Goal: Task Accomplishment & Management: Manage account settings

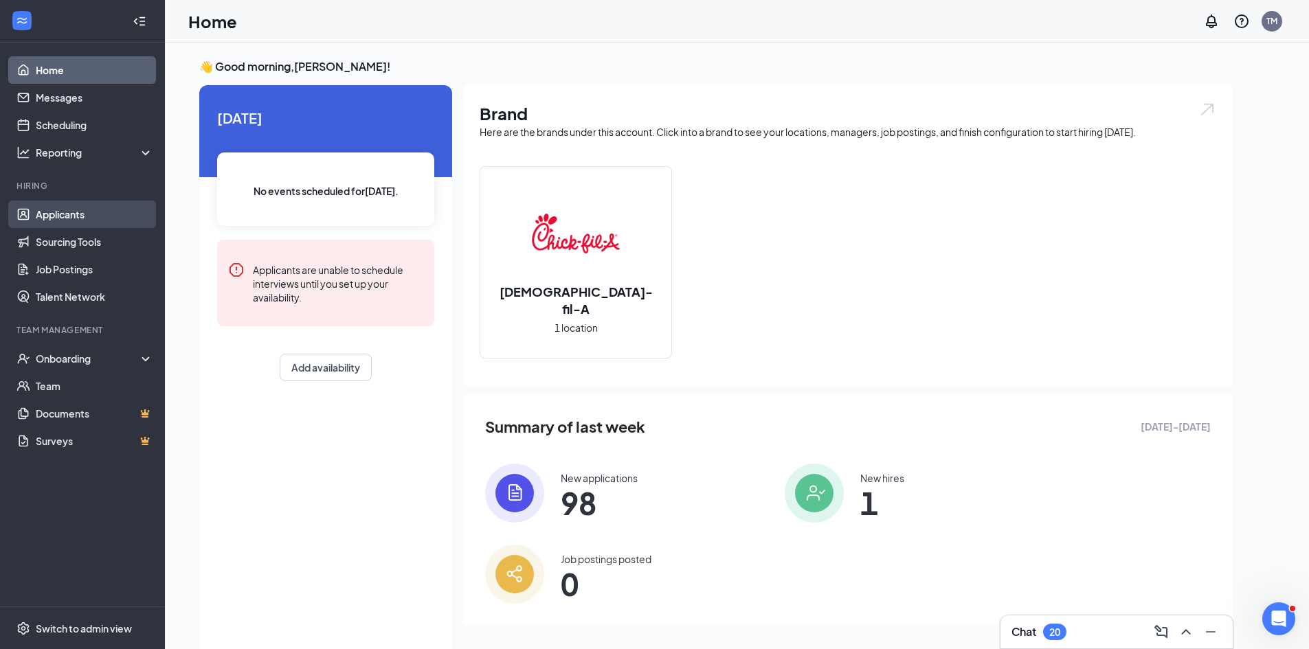
click at [52, 212] on link "Applicants" at bounding box center [95, 214] width 118 height 27
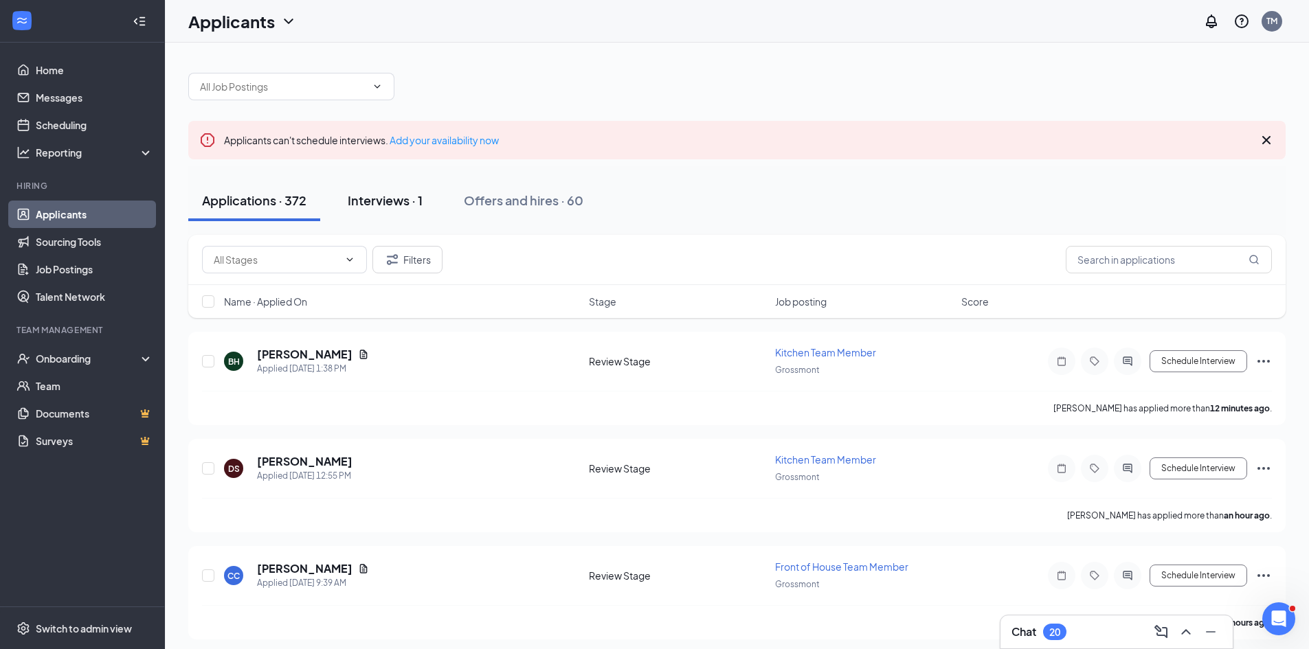
click at [386, 200] on div "Interviews · 1" at bounding box center [385, 200] width 75 height 17
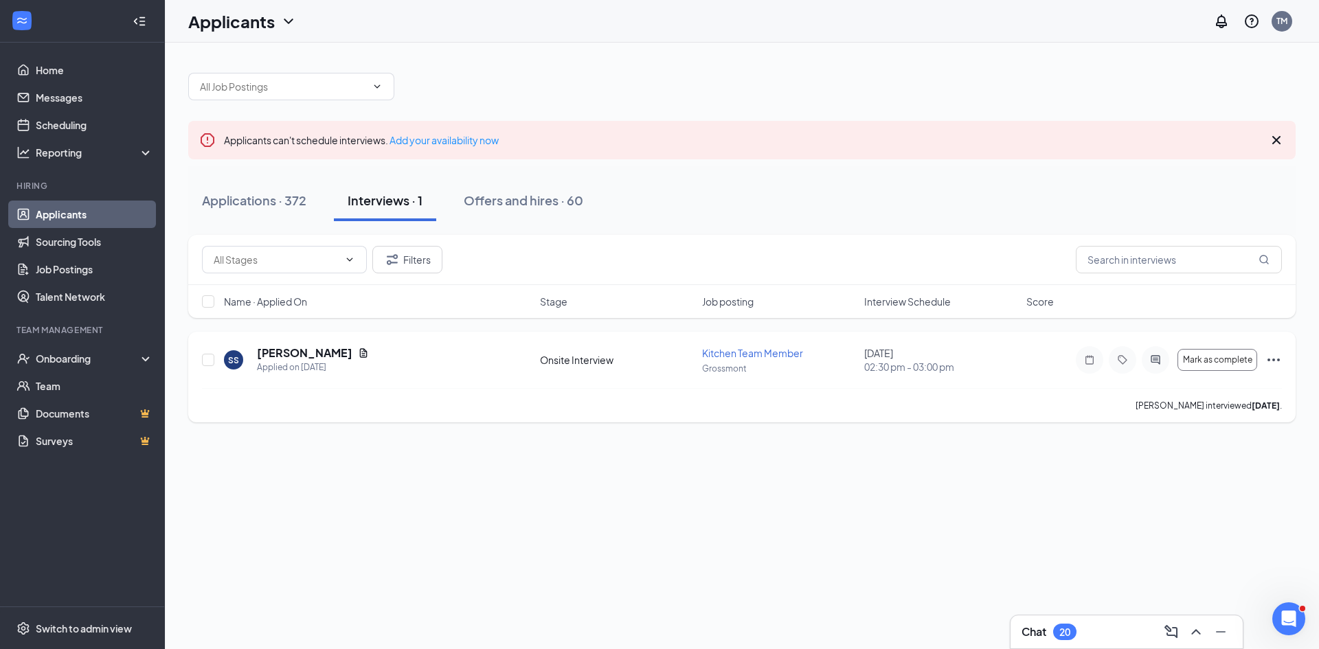
click at [1277, 362] on icon "Ellipses" at bounding box center [1274, 360] width 16 height 16
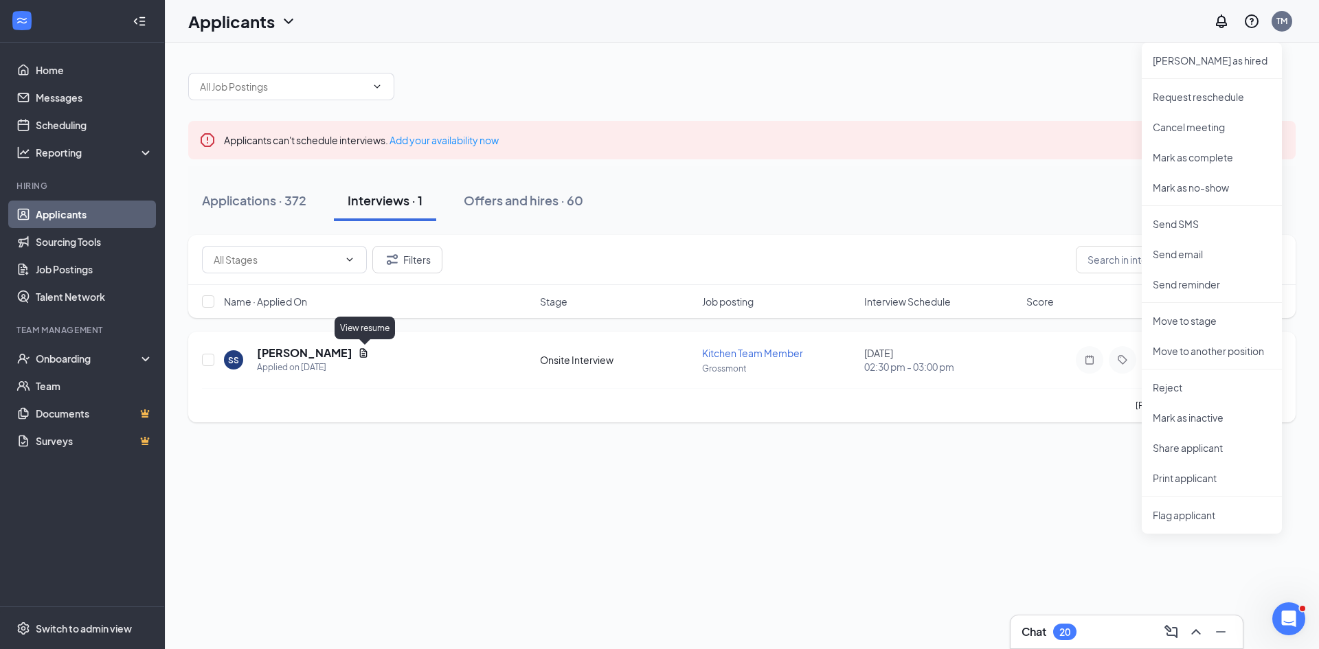
click at [363, 351] on icon "Document" at bounding box center [363, 353] width 11 height 11
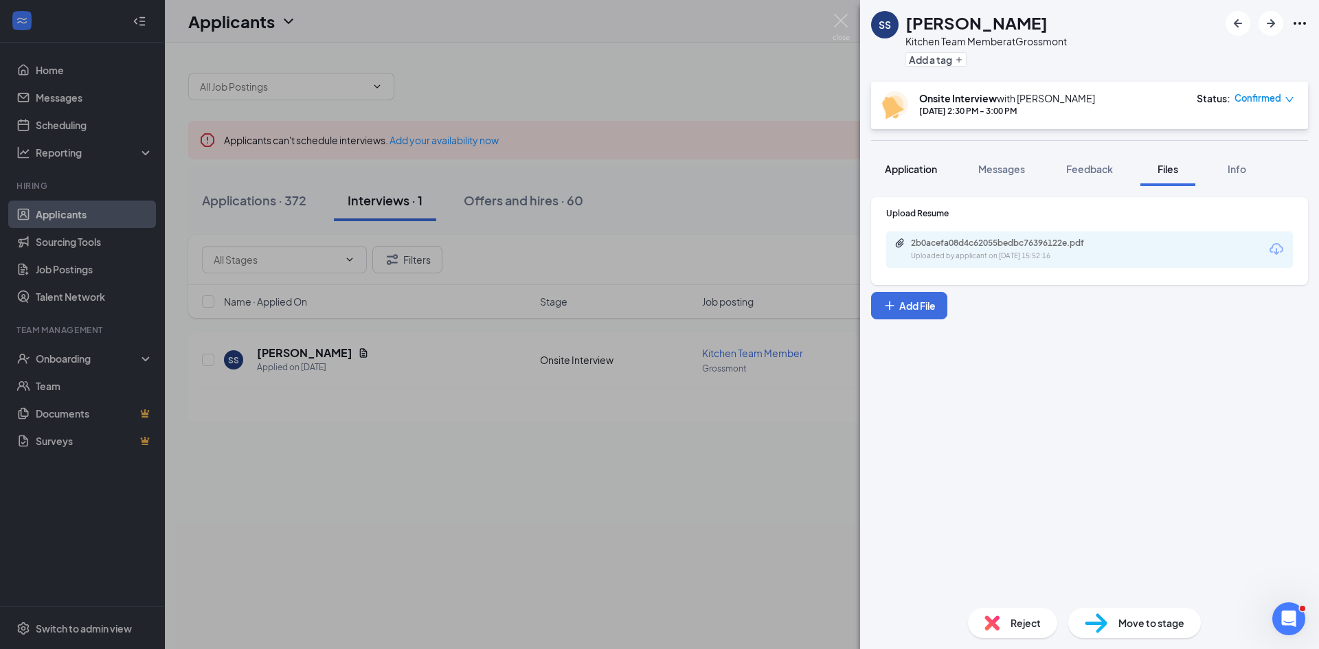
click at [914, 169] on span "Application" at bounding box center [911, 169] width 52 height 12
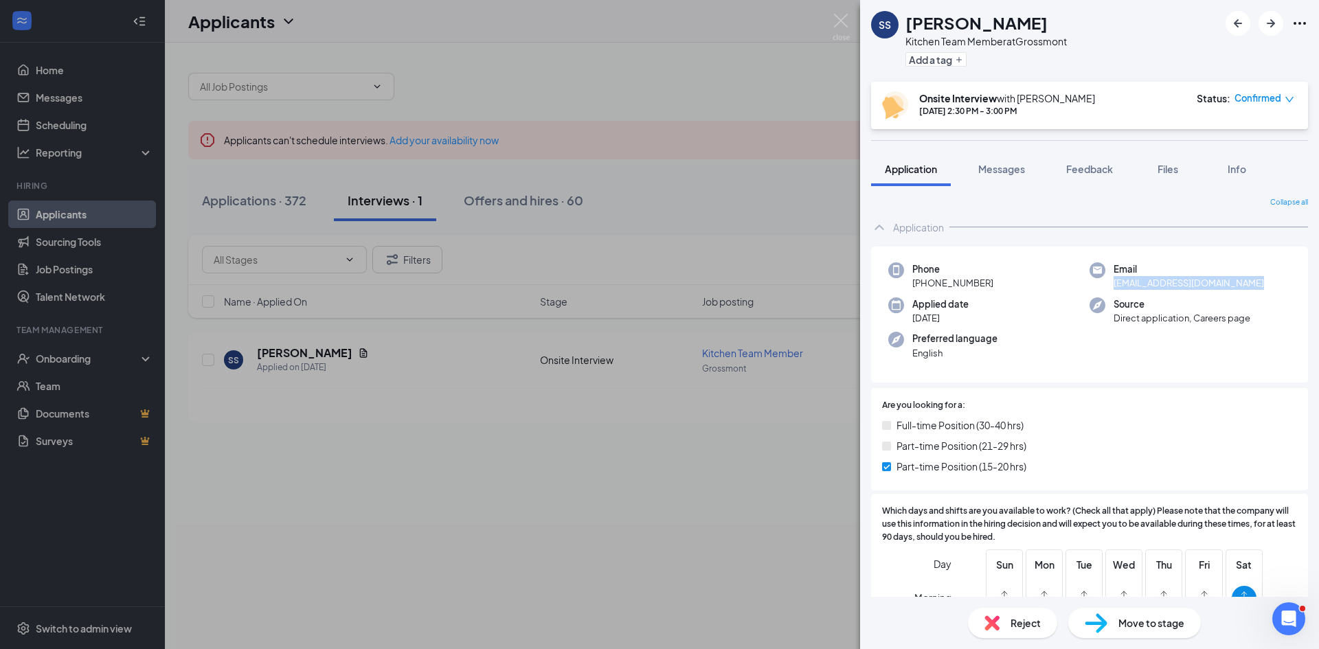
drag, startPoint x: 1106, startPoint y: 284, endPoint x: 1253, endPoint y: 289, distance: 146.5
click at [1253, 289] on div "Email [EMAIL_ADDRESS][DOMAIN_NAME]" at bounding box center [1190, 277] width 201 height 28
copy span "[EMAIL_ADDRESS][DOMAIN_NAME]"
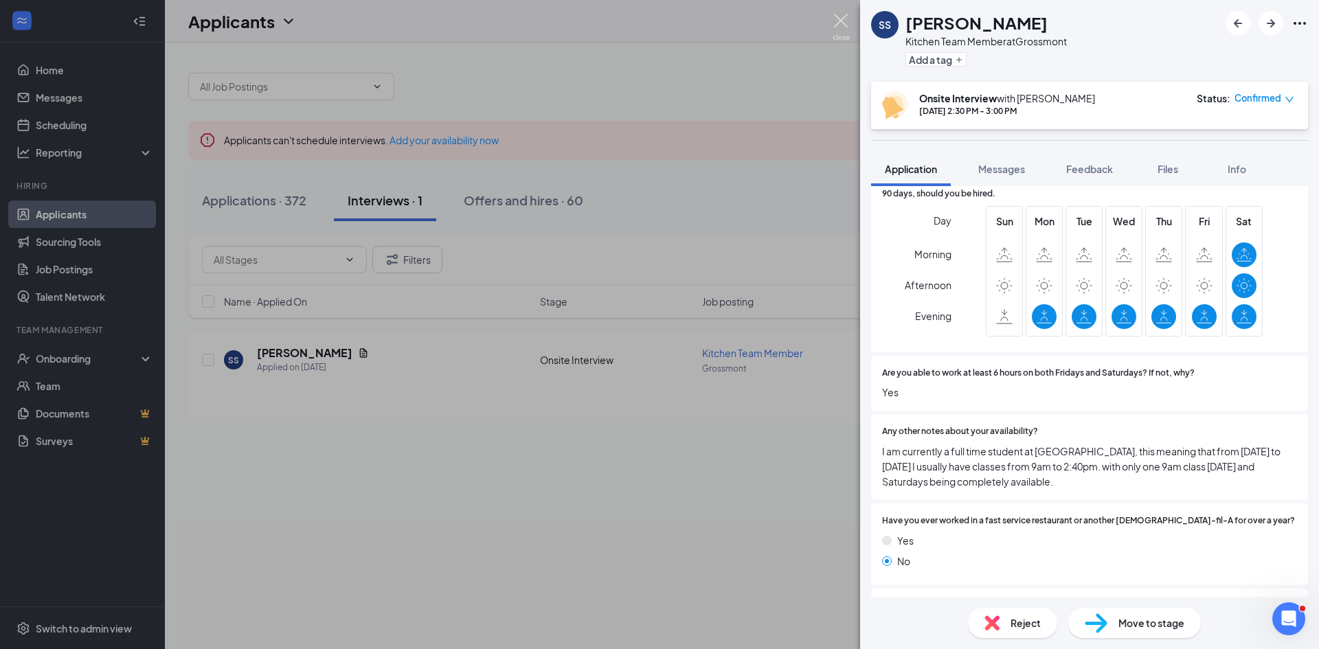
click at [839, 20] on img at bounding box center [841, 27] width 17 height 27
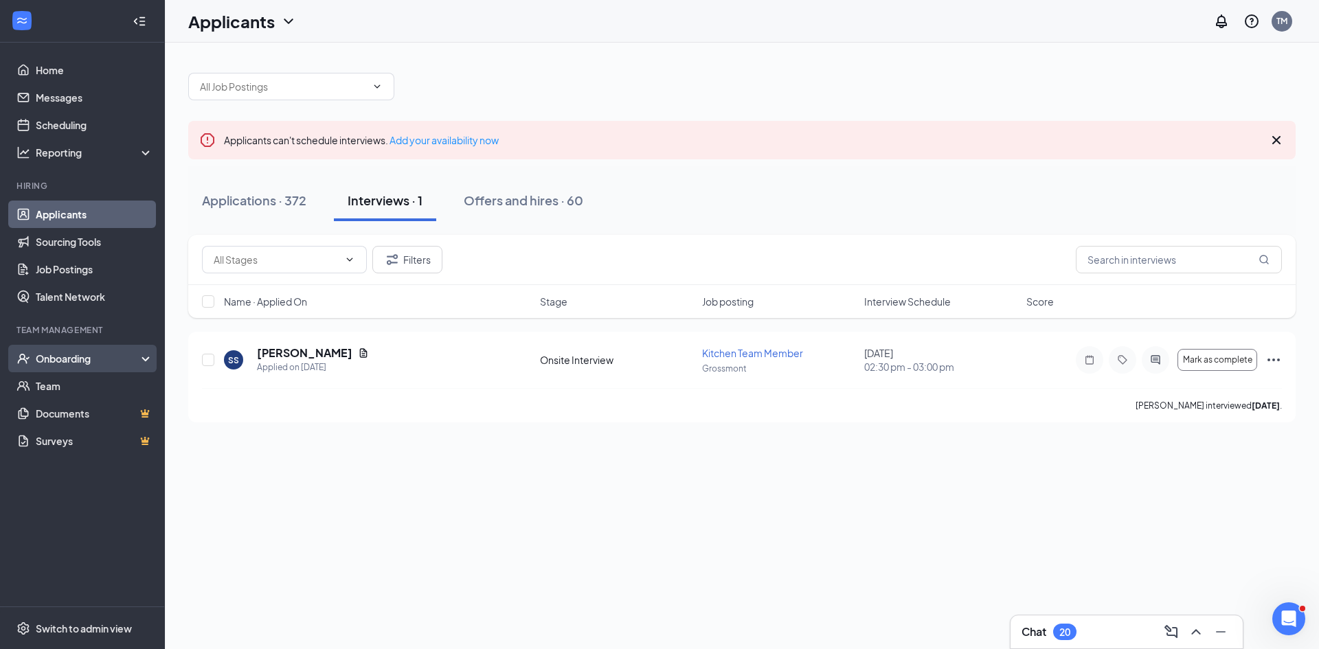
click at [64, 356] on div "Onboarding" at bounding box center [89, 359] width 106 height 14
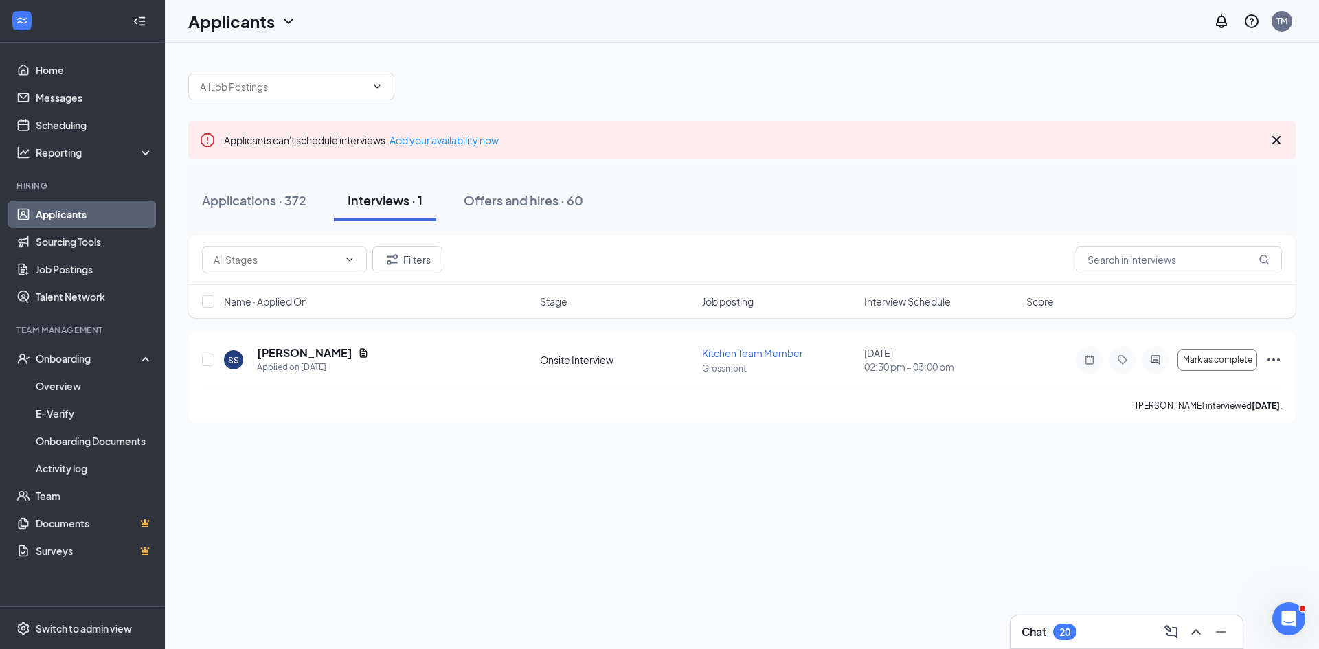
click at [80, 213] on link "Applicants" at bounding box center [95, 214] width 118 height 27
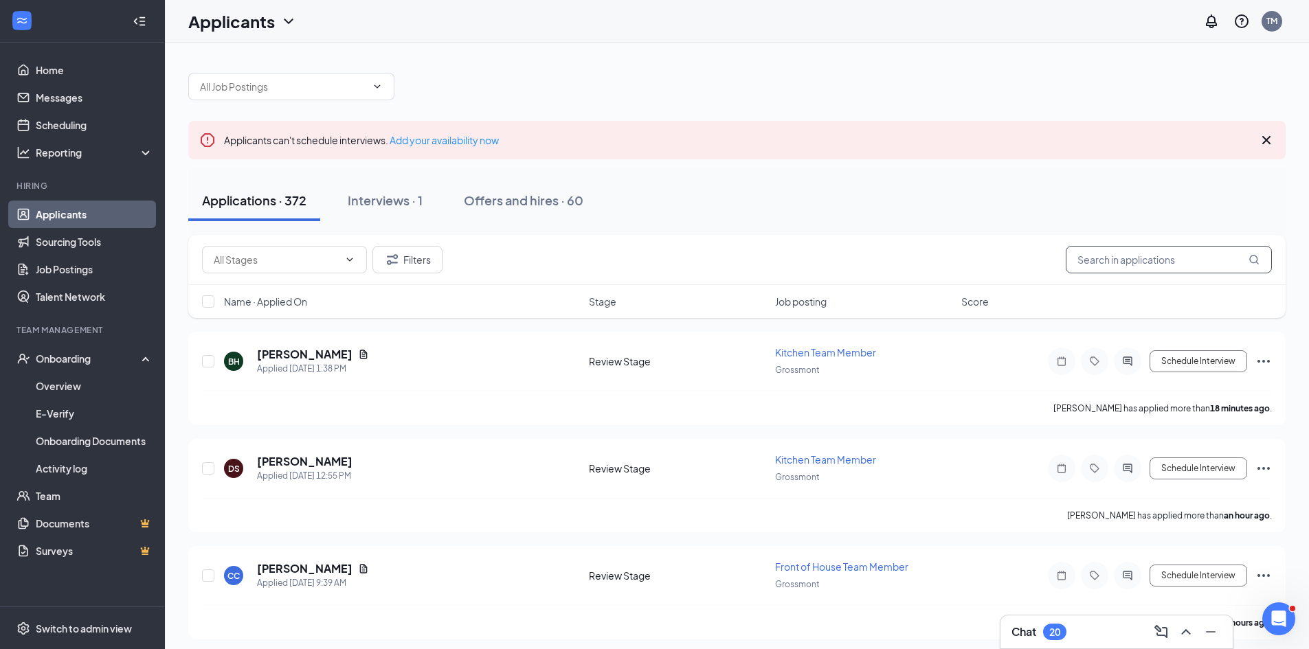
click at [1109, 254] on input "text" at bounding box center [1169, 259] width 206 height 27
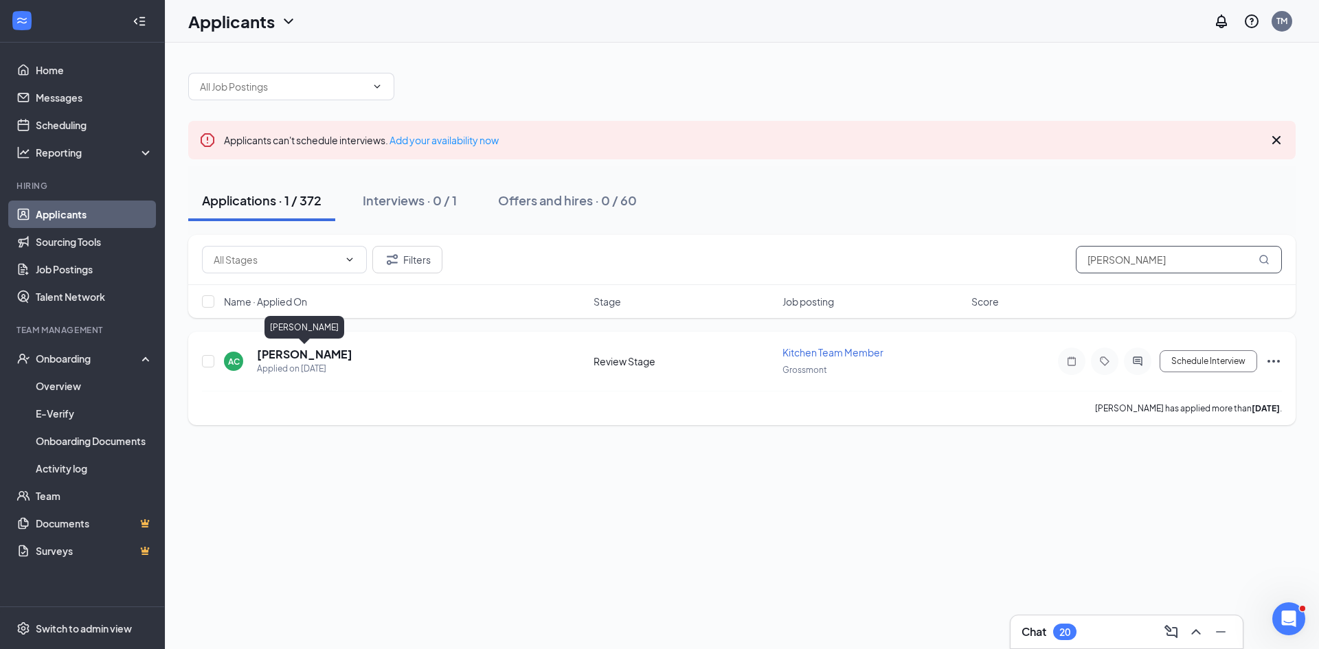
type input "[PERSON_NAME]"
click at [331, 353] on h5 "[PERSON_NAME]" at bounding box center [305, 354] width 96 height 15
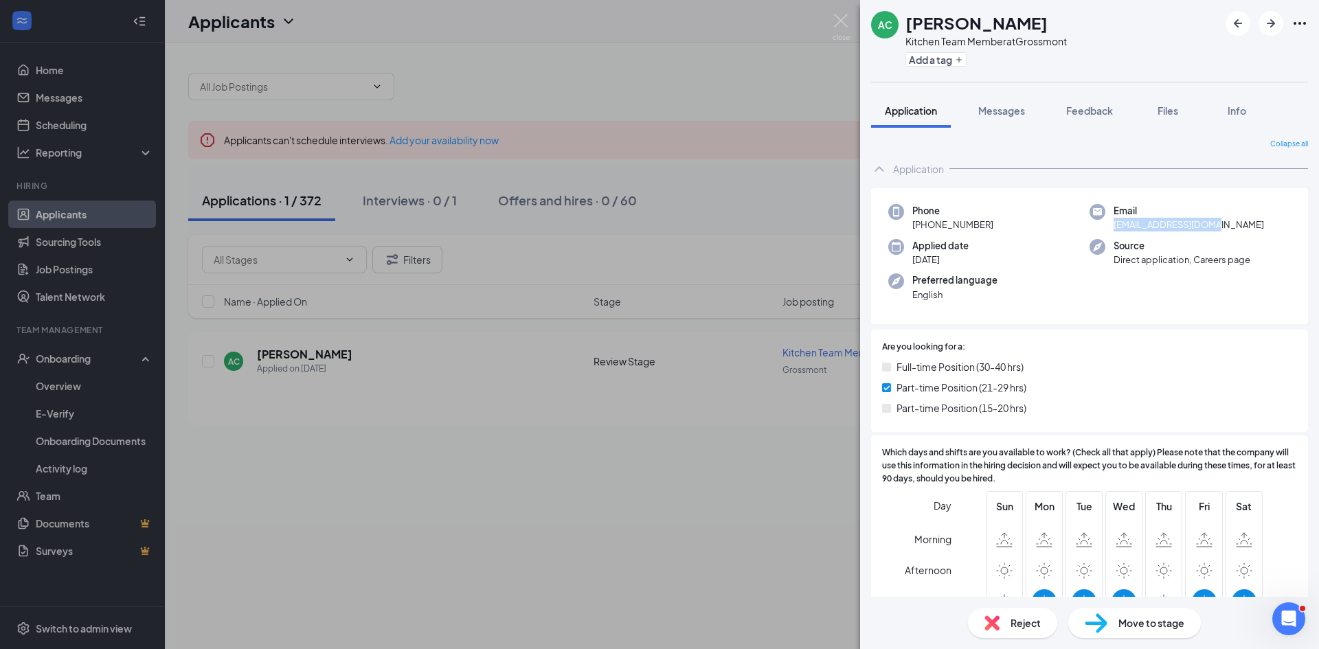
drag, startPoint x: 1109, startPoint y: 225, endPoint x: 1206, endPoint y: 223, distance: 96.9
click at [1206, 223] on span "[EMAIL_ADDRESS][DOMAIN_NAME]" at bounding box center [1189, 225] width 151 height 14
copy span "[EMAIL_ADDRESS][DOMAIN_NAME]"
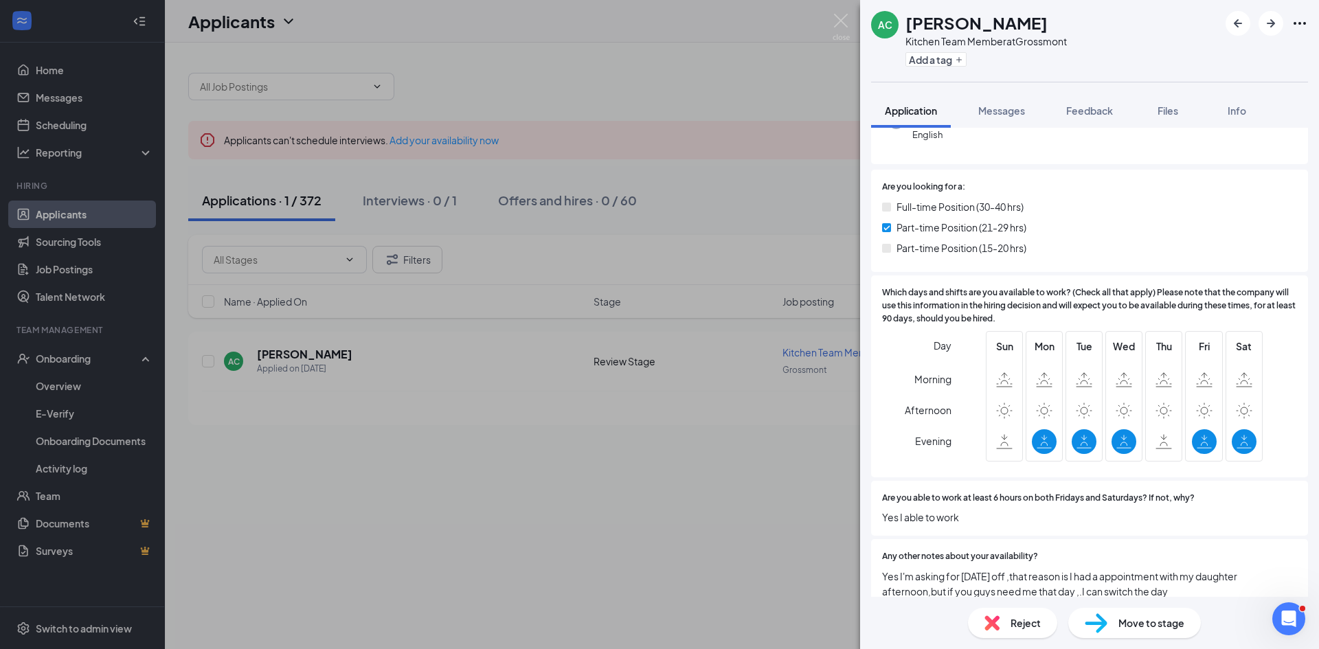
scroll to position [206, 0]
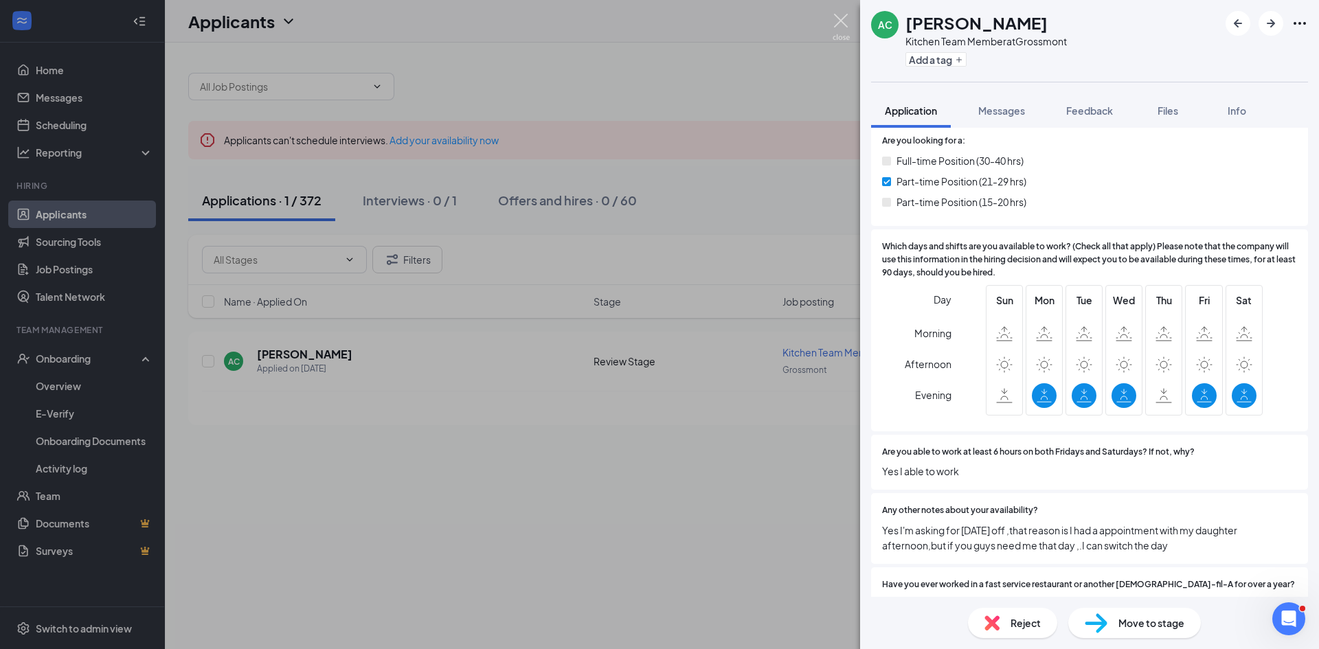
click at [840, 22] on img at bounding box center [841, 27] width 17 height 27
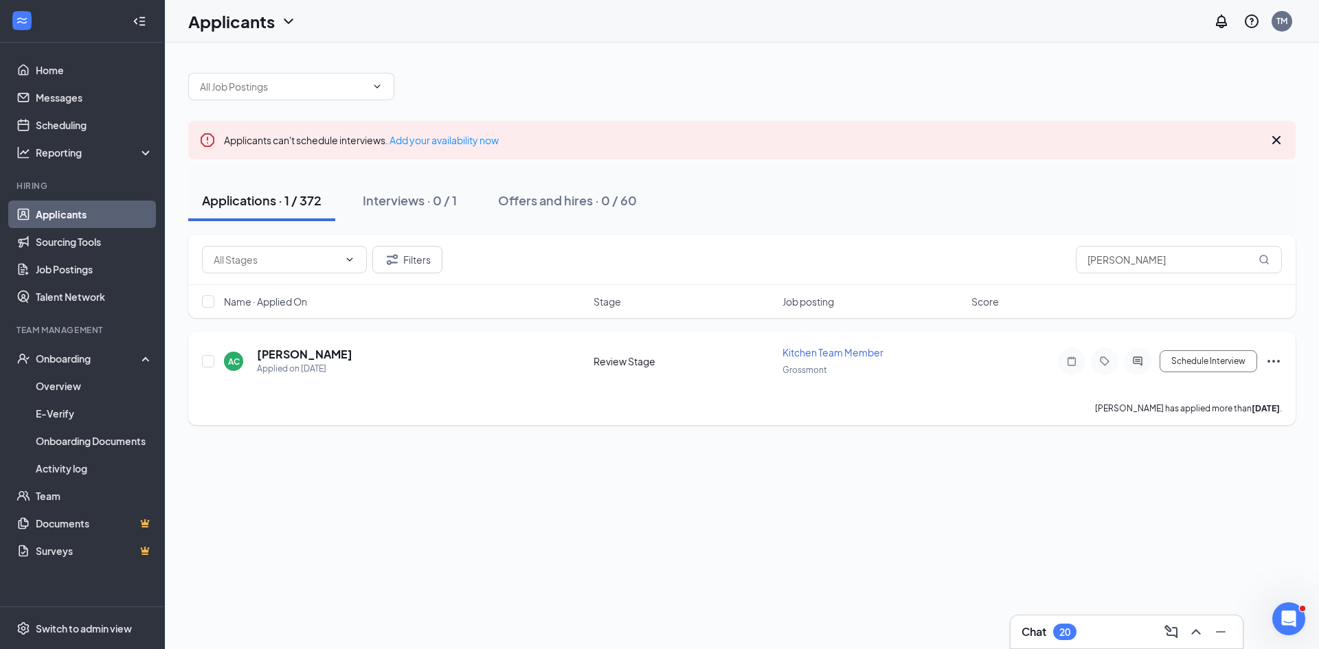
click at [1278, 363] on icon "Ellipses" at bounding box center [1274, 361] width 16 height 16
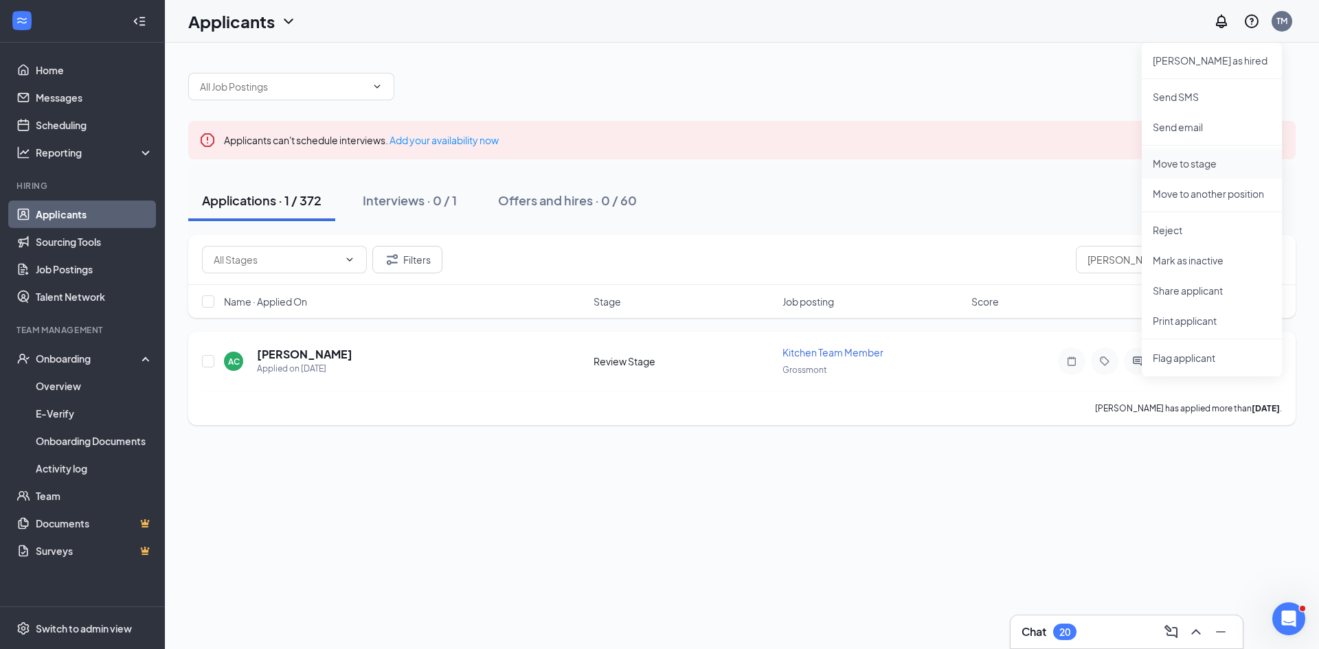
click at [1181, 160] on p "Move to stage" at bounding box center [1212, 164] width 118 height 14
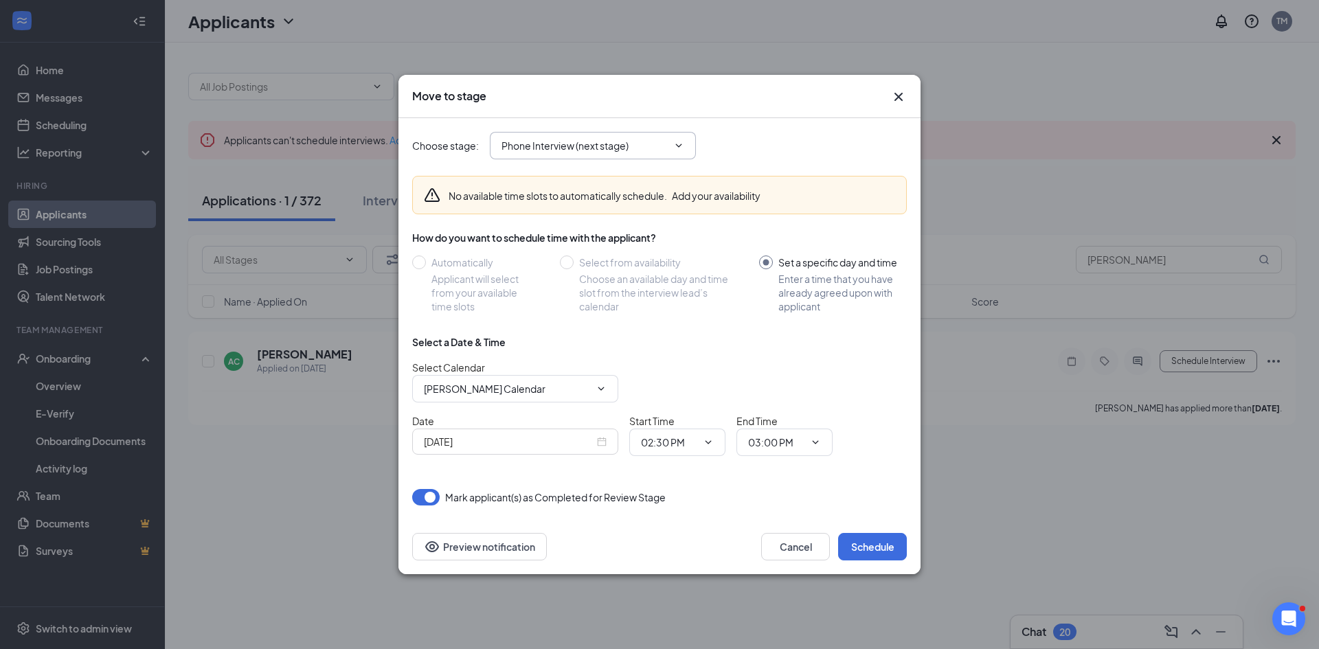
click at [682, 146] on icon "ChevronDown" at bounding box center [678, 145] width 11 height 11
click at [678, 146] on icon "ChevronDown" at bounding box center [679, 145] width 6 height 3
click at [676, 142] on icon "ChevronDown" at bounding box center [678, 145] width 11 height 11
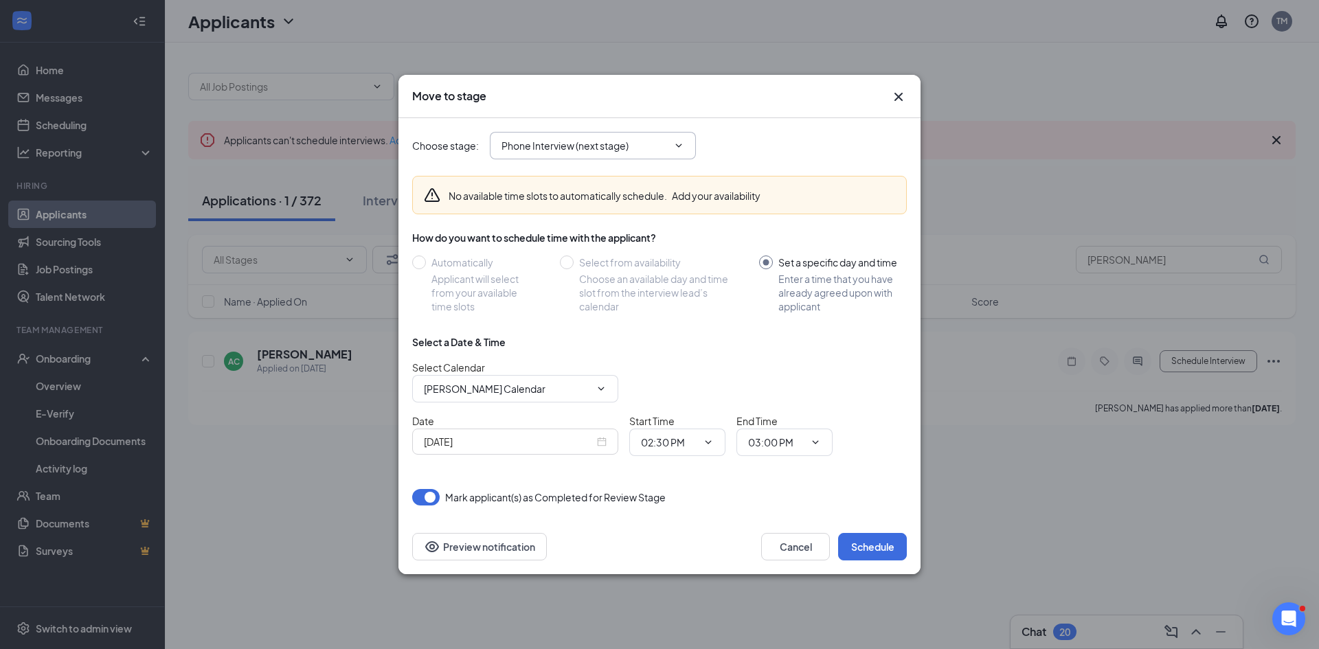
click at [676, 142] on icon "ChevronDown" at bounding box center [678, 145] width 11 height 11
click at [800, 557] on button "Cancel" at bounding box center [795, 546] width 69 height 27
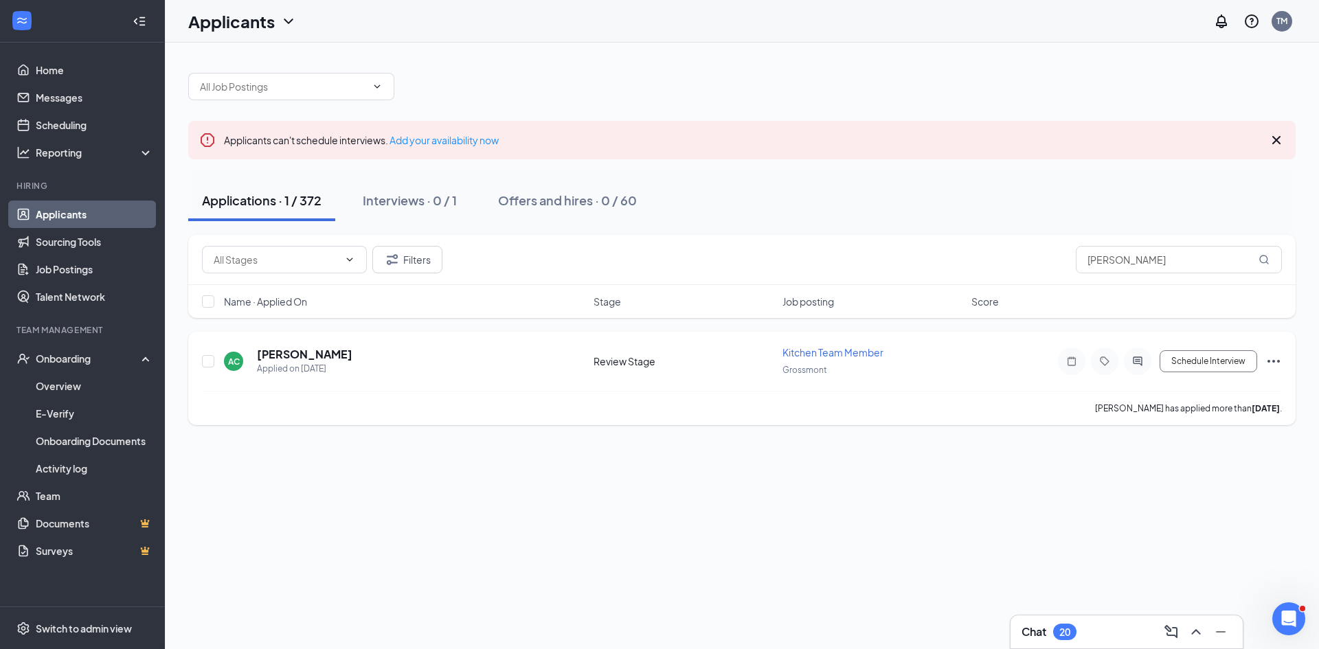
click at [1276, 364] on icon "Ellipses" at bounding box center [1274, 361] width 16 height 16
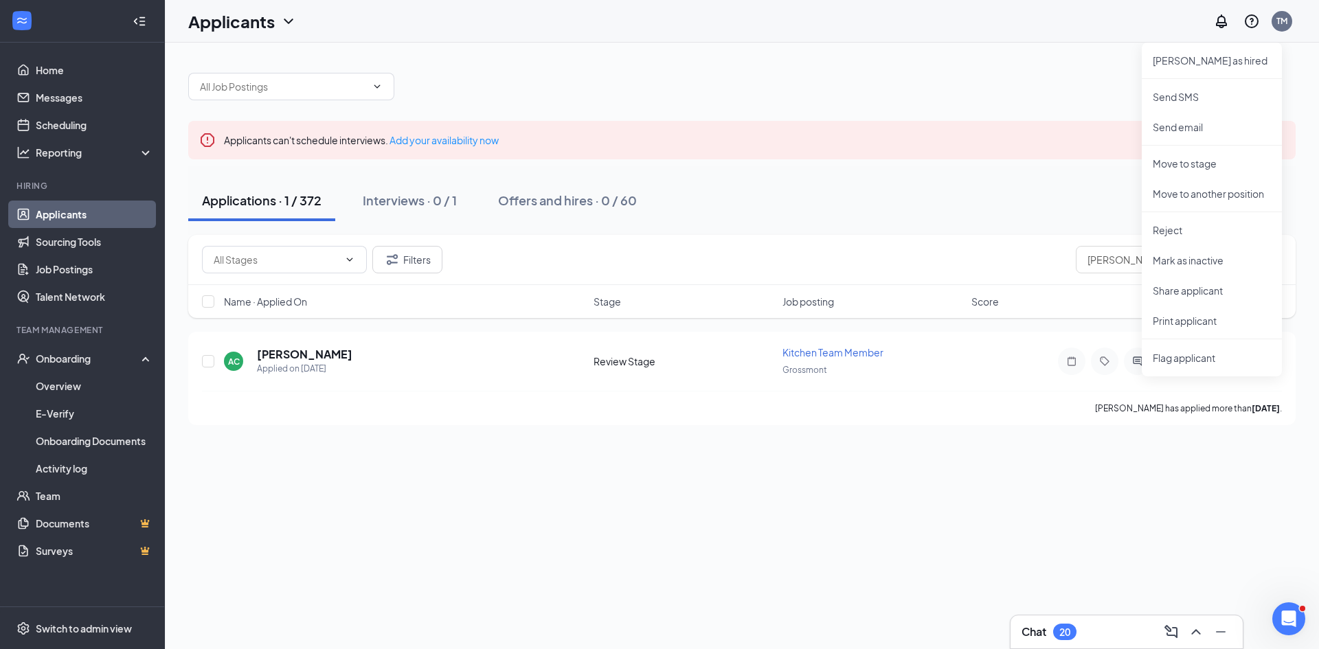
click at [911, 465] on div "Applicants can't schedule interviews. Add your availability now Applications · …" at bounding box center [742, 346] width 1155 height 607
